Goal: Information Seeking & Learning: Learn about a topic

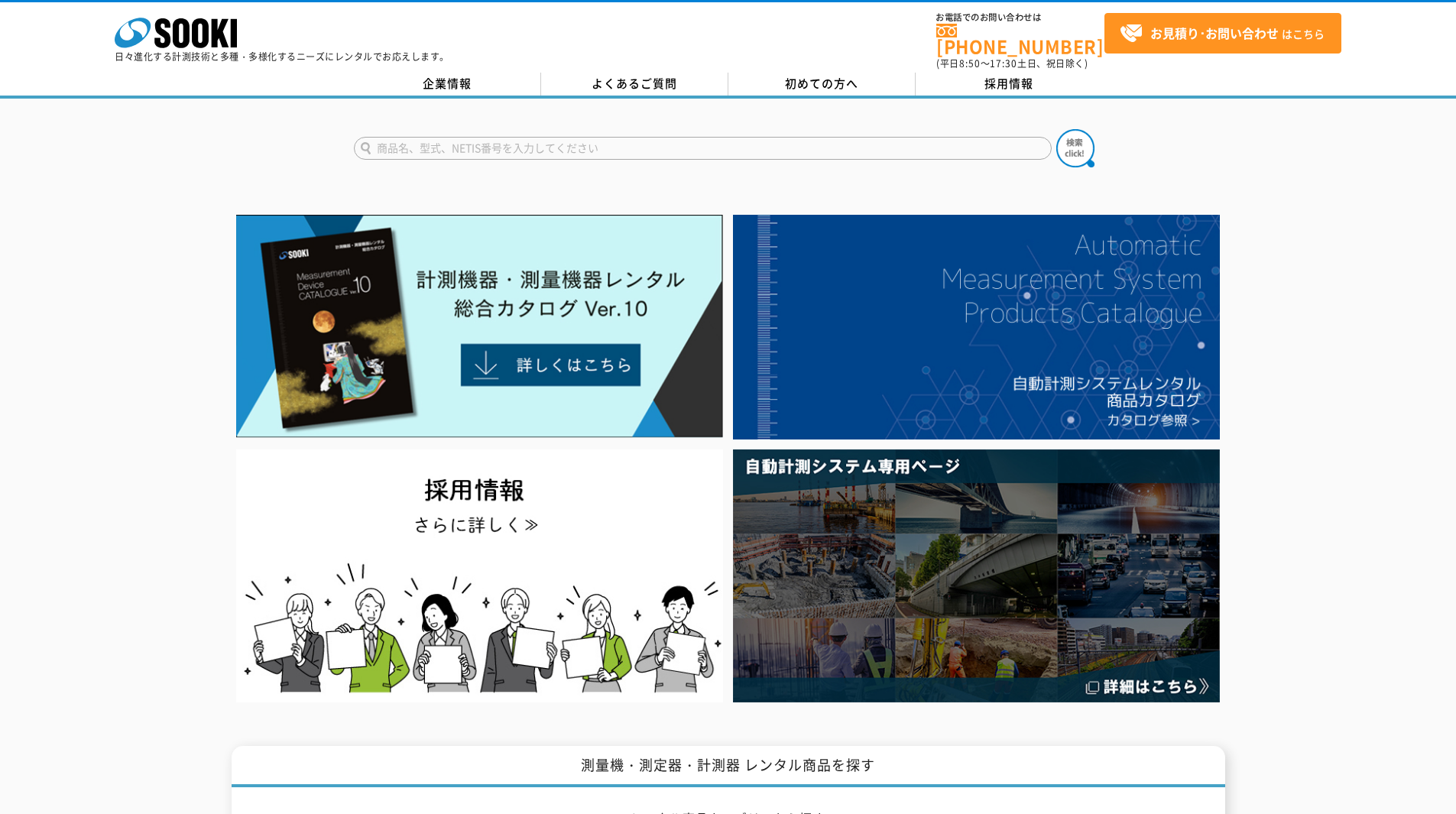
click at [460, 136] on input "text" at bounding box center [702, 148] width 697 height 23
type input "GX"
click at [1063, 135] on img at bounding box center [1075, 148] width 39 height 39
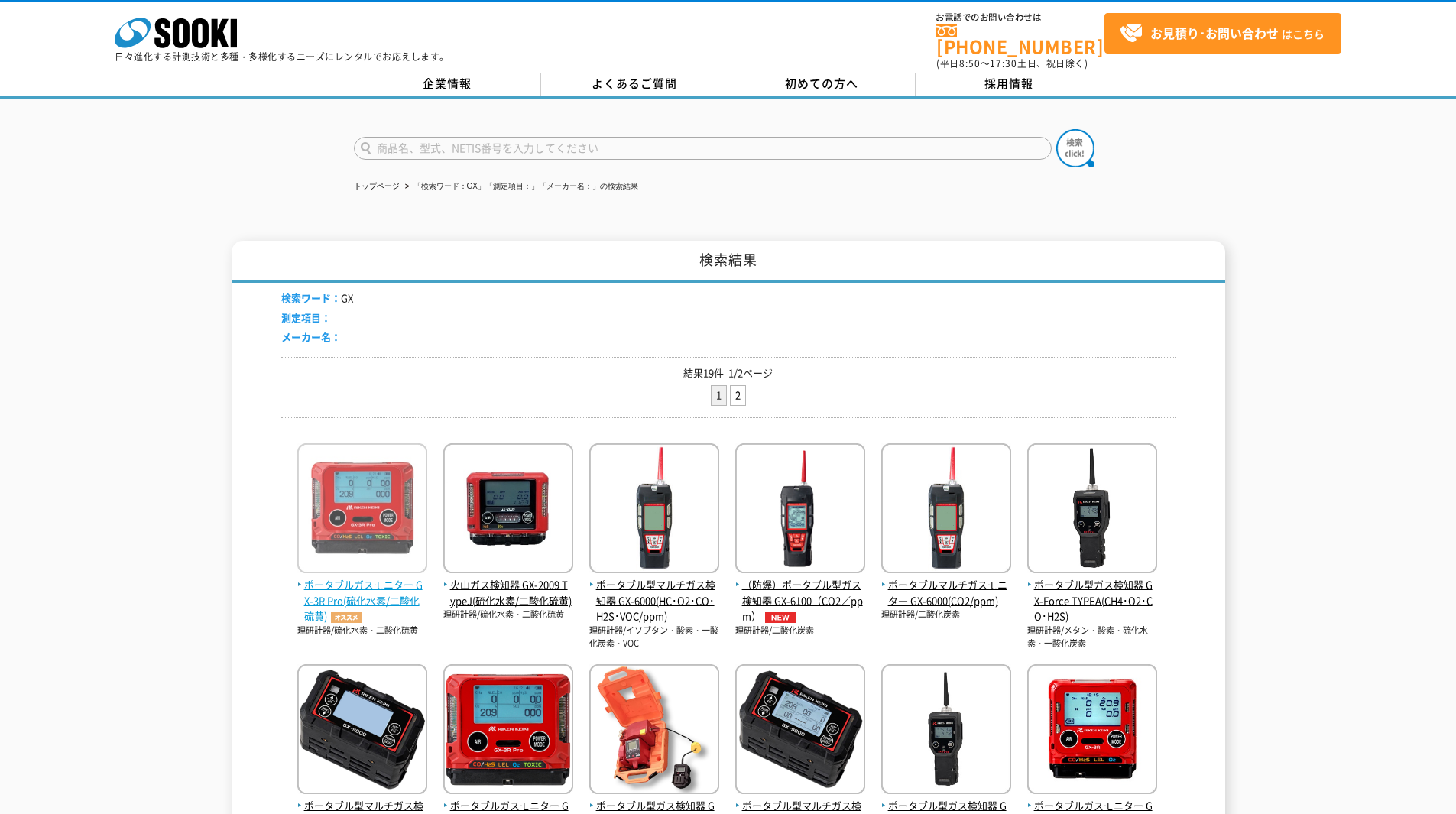
click at [365, 518] on img at bounding box center [362, 510] width 130 height 134
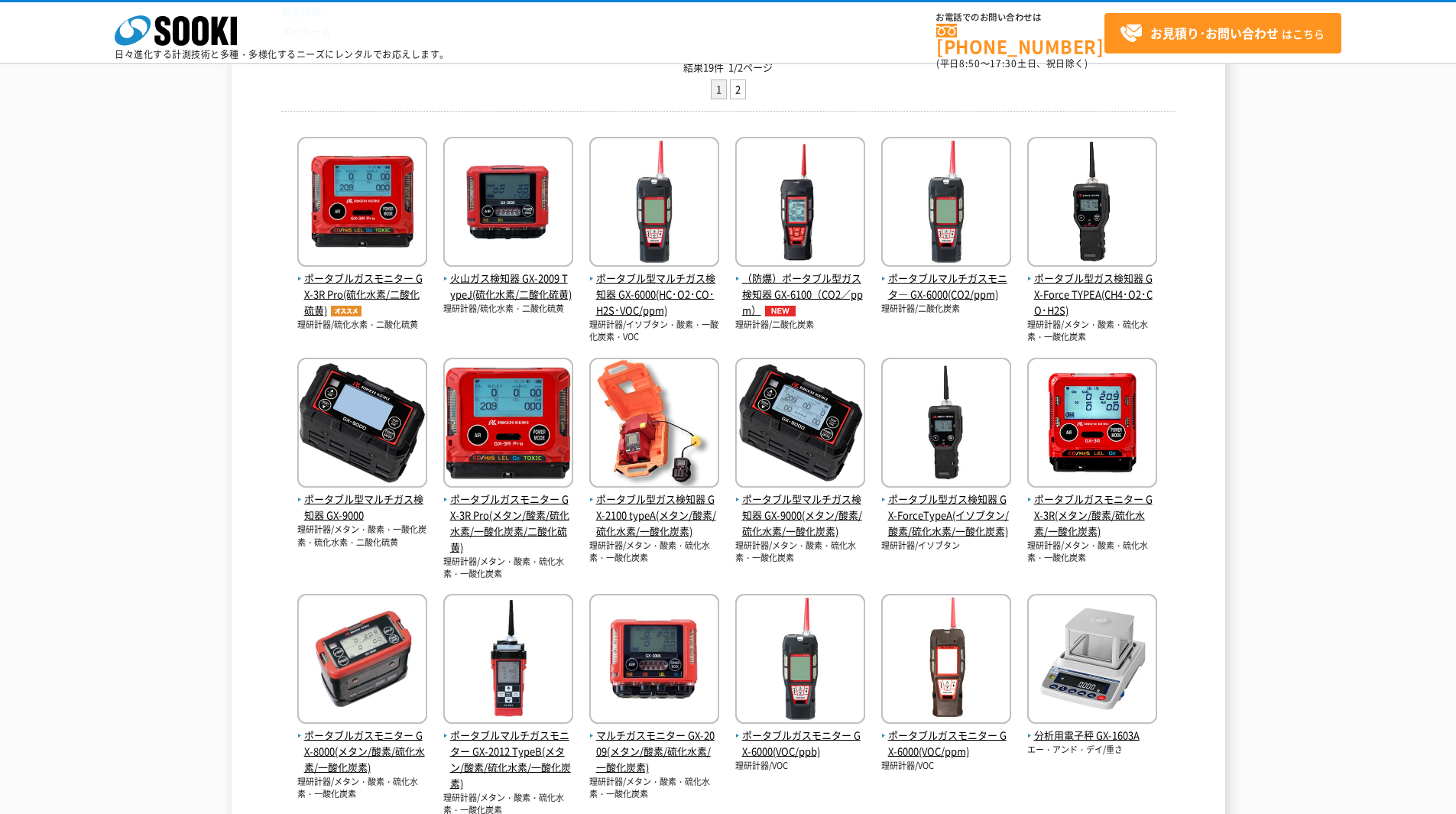
scroll to position [230, 0]
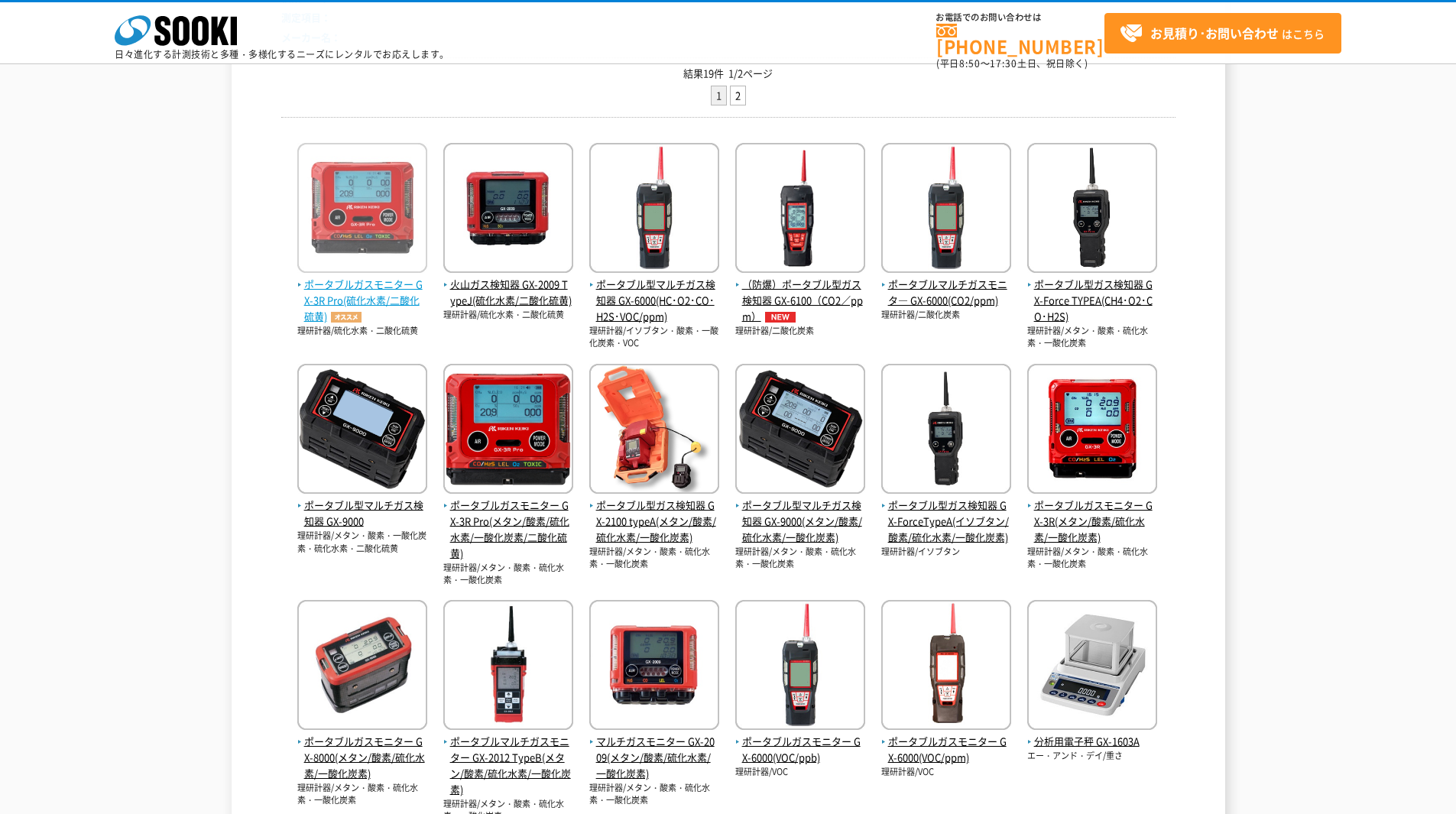
click at [342, 248] on img at bounding box center [362, 210] width 130 height 134
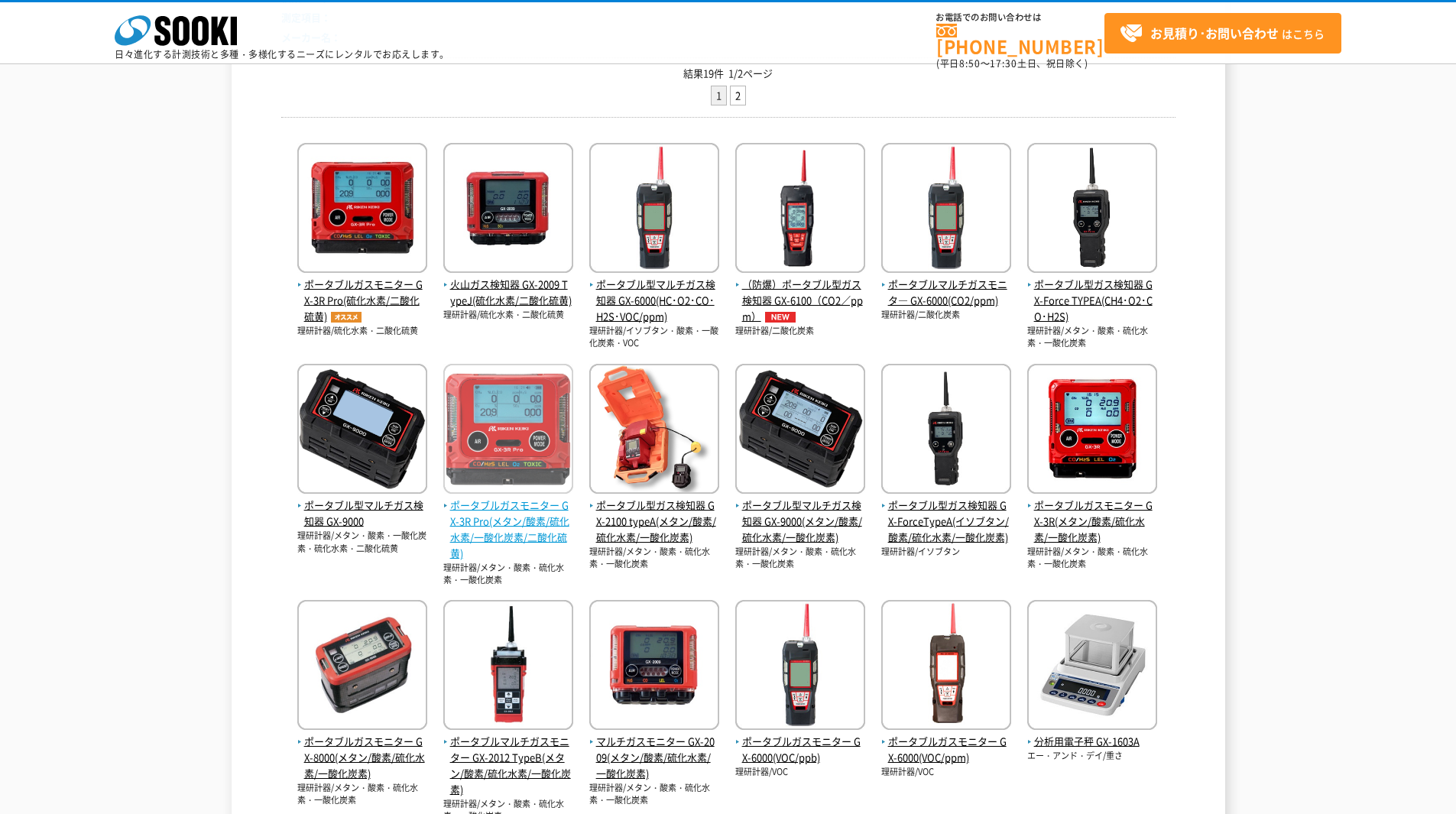
click at [555, 477] on img at bounding box center [508, 430] width 130 height 134
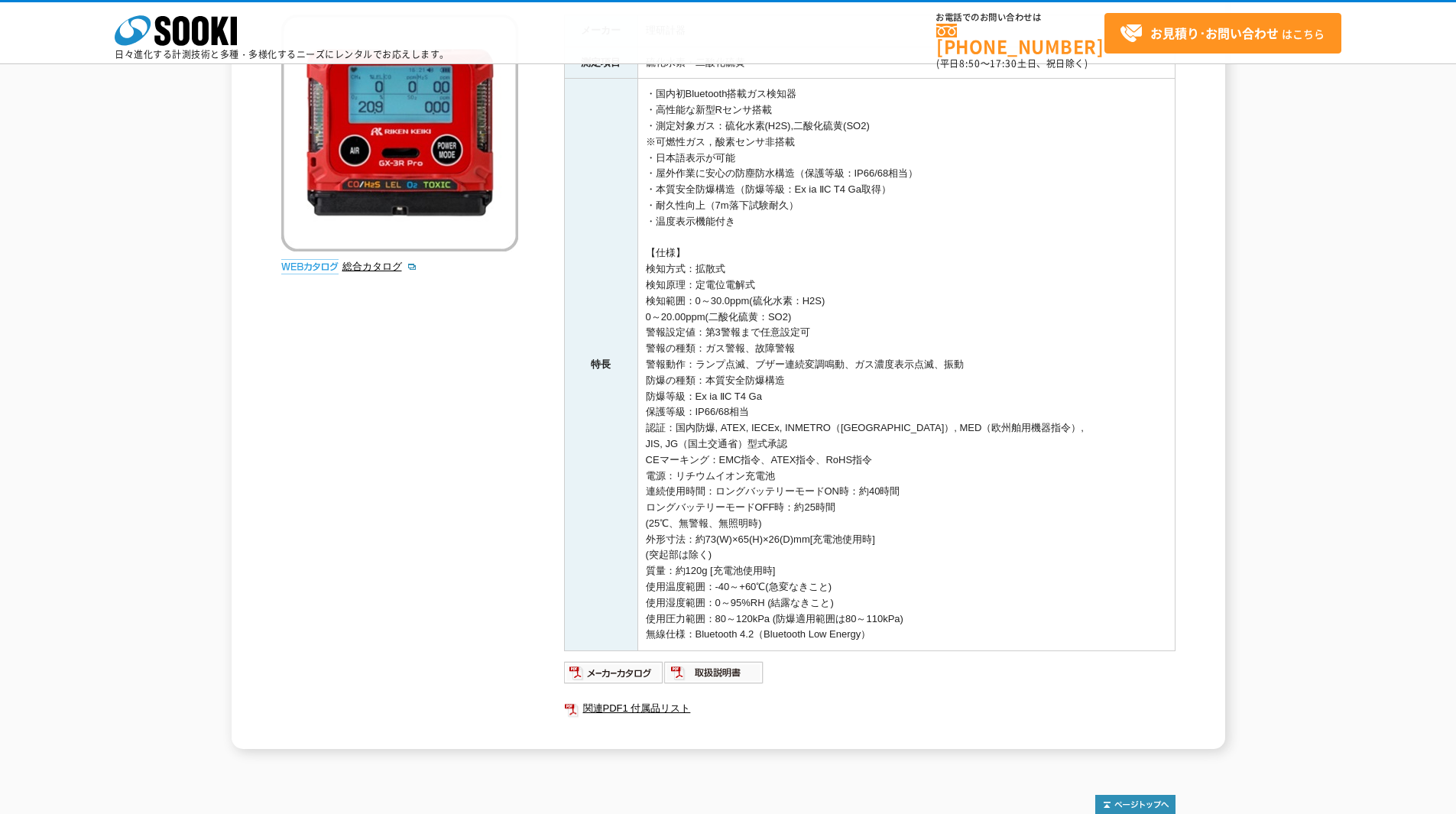
scroll to position [154, 0]
